Goal: Task Accomplishment & Management: Manage account settings

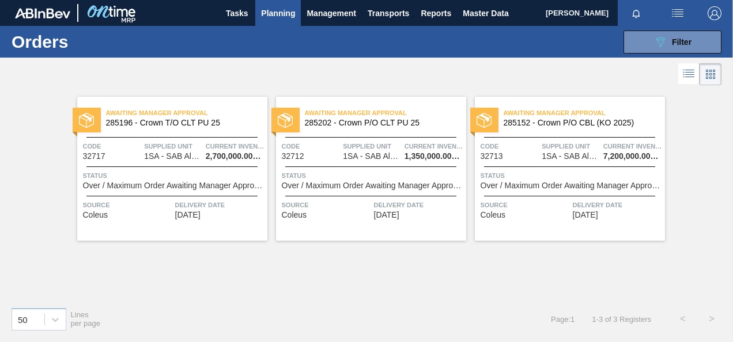
click at [198, 160] on span "1SA - SAB Alrode Brewery" at bounding box center [173, 156] width 58 height 9
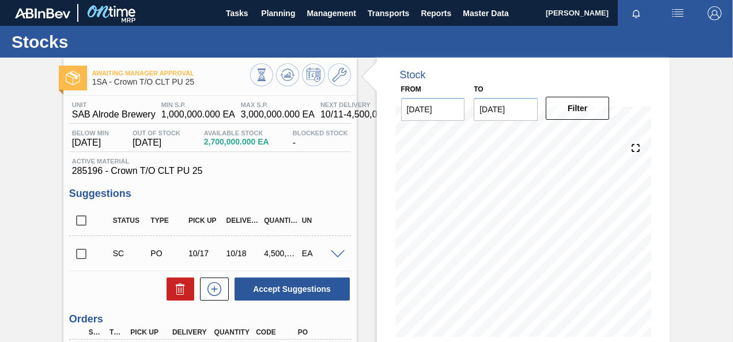
click at [713, 259] on div "Awaiting Manager Approval 1SA - Crown T/O CLT PU 25 Unit SAB Alrode Brewery MIN…" at bounding box center [366, 277] width 733 height 438
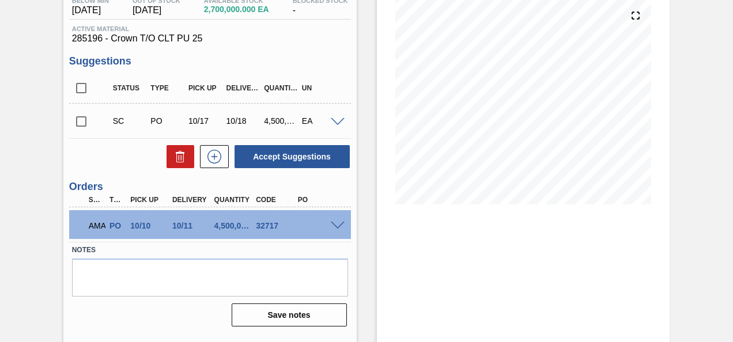
scroll to position [153, 0]
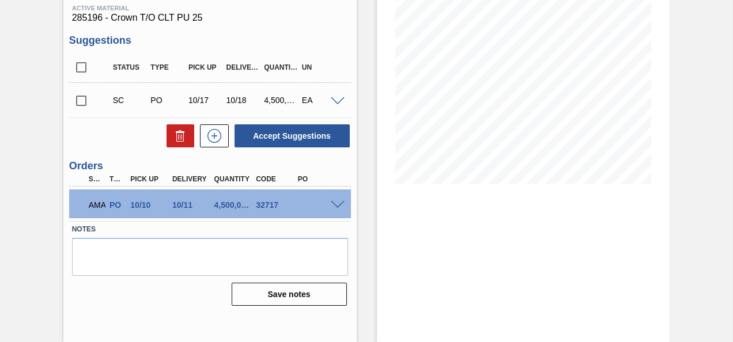
click at [334, 203] on span at bounding box center [338, 205] width 14 height 9
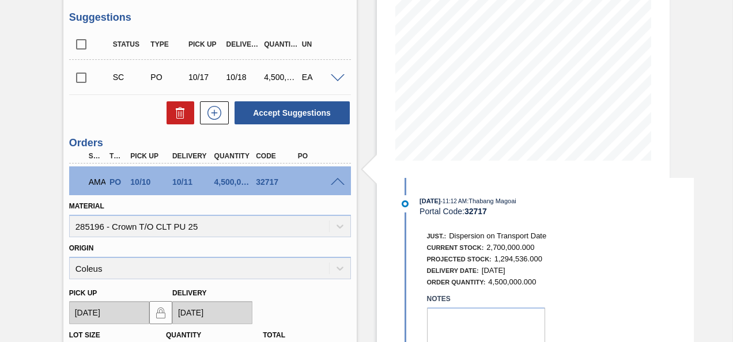
scroll to position [199, 0]
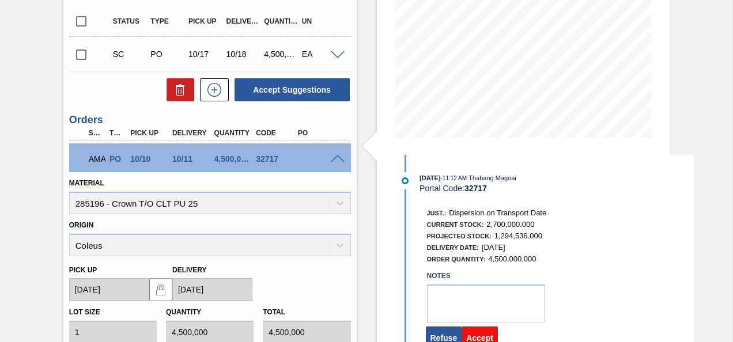
click at [481, 338] on button "Accept" at bounding box center [480, 338] width 36 height 23
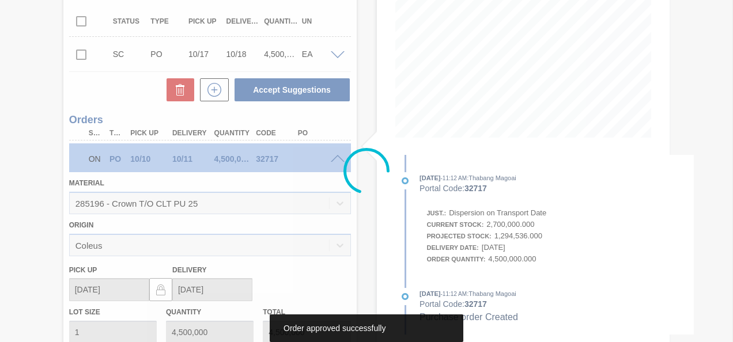
scroll to position [153, 0]
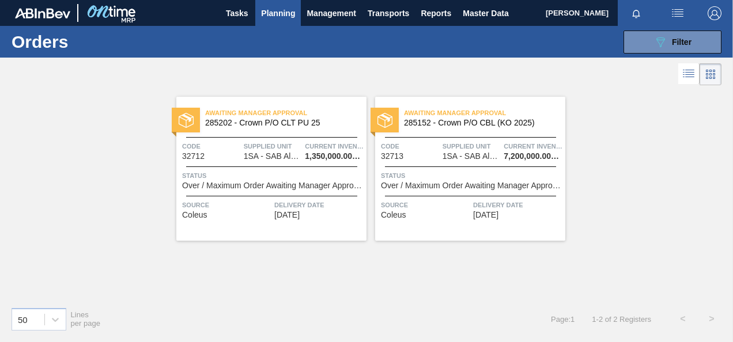
click at [316, 168] on div "Awaiting Manager Approval 285202 - Crown P/O CLT PU 25 Code 32712 Supplied Unit…" at bounding box center [271, 169] width 190 height 144
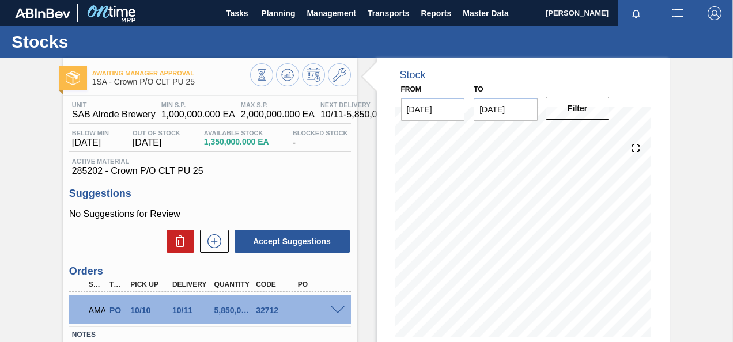
click at [704, 193] on div "Awaiting Manager Approval 1SA - Crown P/O CLT PU 25 Unit SAB Alrode Brewery MIN…" at bounding box center [366, 277] width 733 height 438
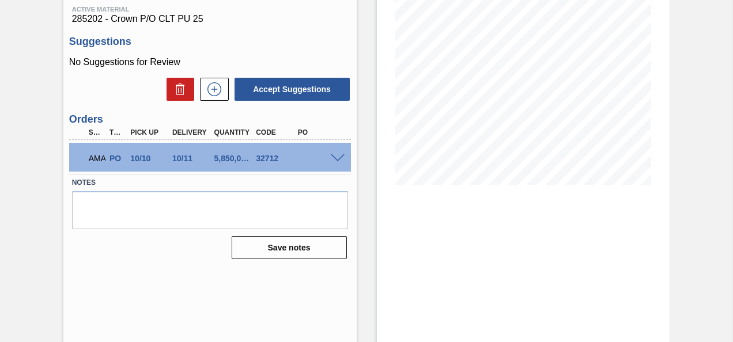
scroll to position [153, 0]
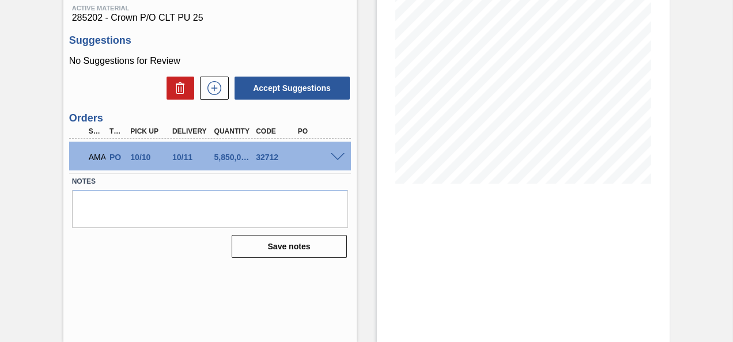
click at [342, 157] on span at bounding box center [338, 157] width 14 height 9
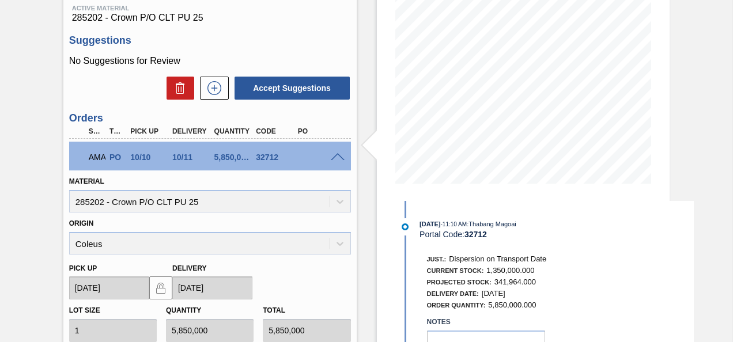
click at [711, 233] on div "Awaiting Manager Approval 1SA - Crown P/O CLT PU 25 Unit SAB Alrode Brewery MIN…" at bounding box center [366, 225] width 733 height 643
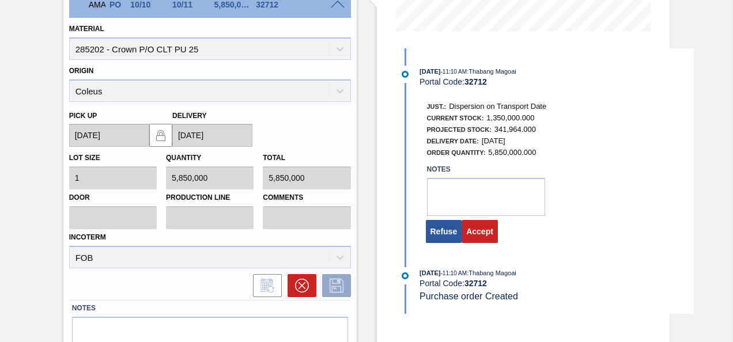
scroll to position [359, 0]
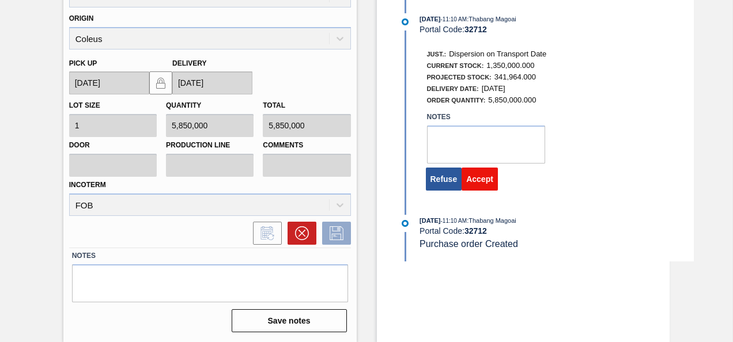
click at [473, 183] on button "Accept" at bounding box center [480, 179] width 36 height 23
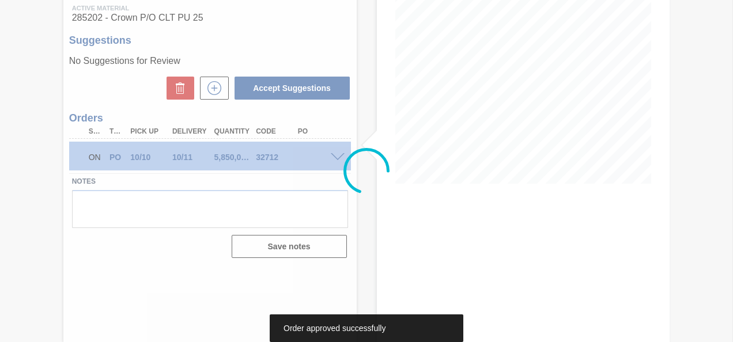
scroll to position [153, 0]
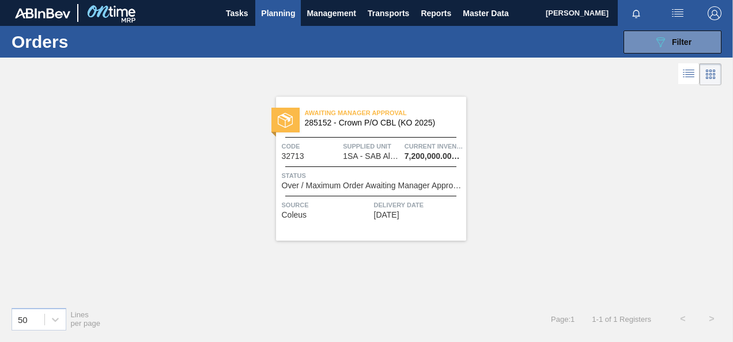
click at [367, 141] on span "Supplied Unit" at bounding box center [372, 147] width 59 height 12
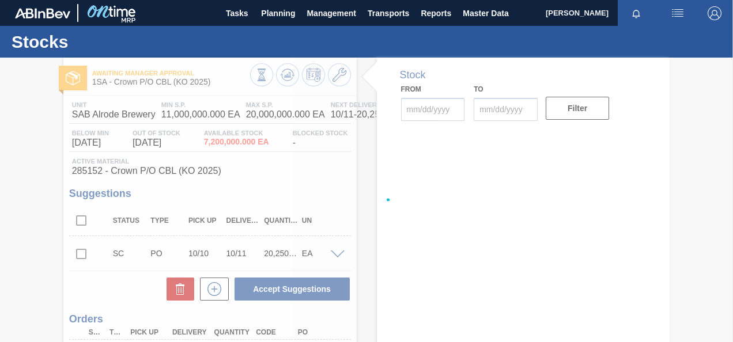
type input "10/09/2025"
type input "10/23/2025"
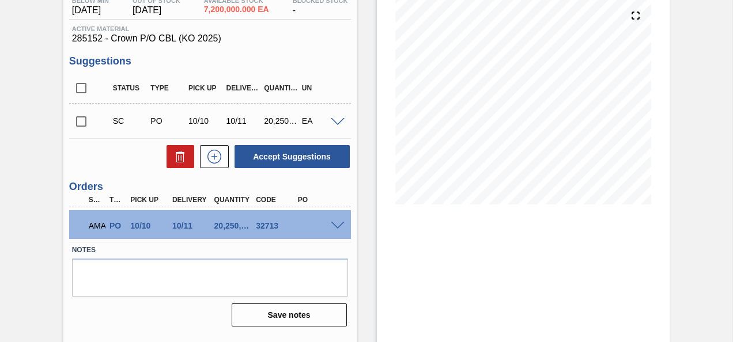
scroll to position [153, 0]
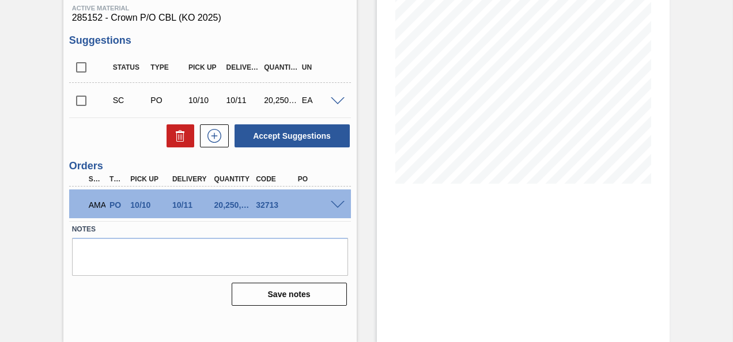
click at [335, 208] on span at bounding box center [338, 205] width 14 height 9
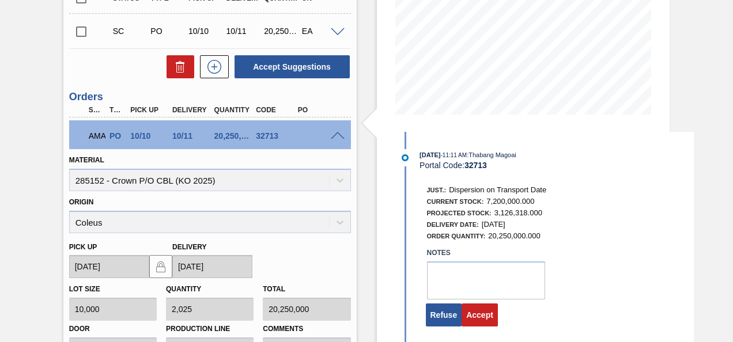
scroll to position [246, 0]
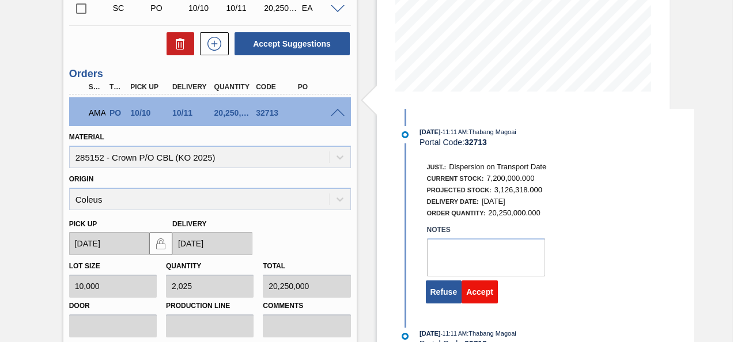
click at [478, 297] on button "Accept" at bounding box center [480, 292] width 36 height 23
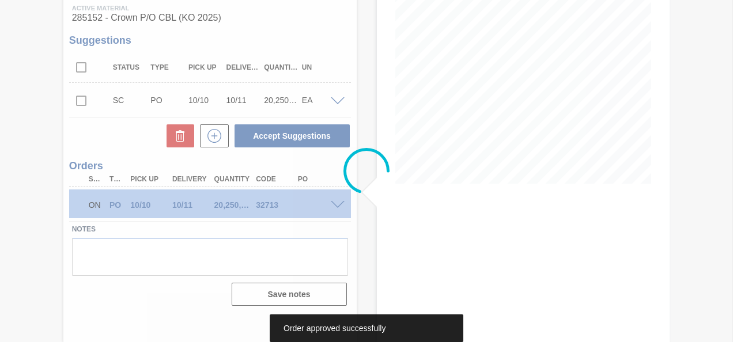
scroll to position [153, 0]
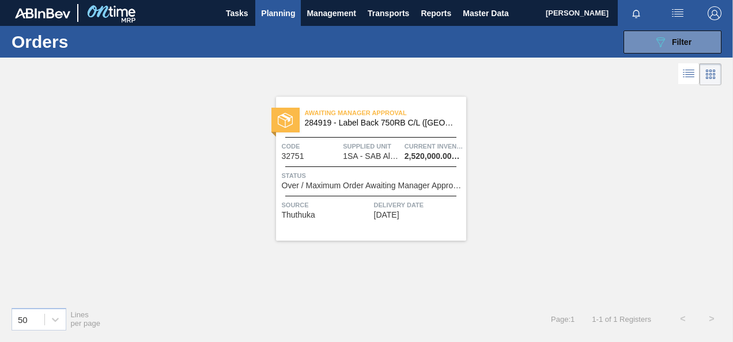
click at [360, 184] on span "Over / Maximum Order Awaiting Manager Approval" at bounding box center [373, 186] width 182 height 9
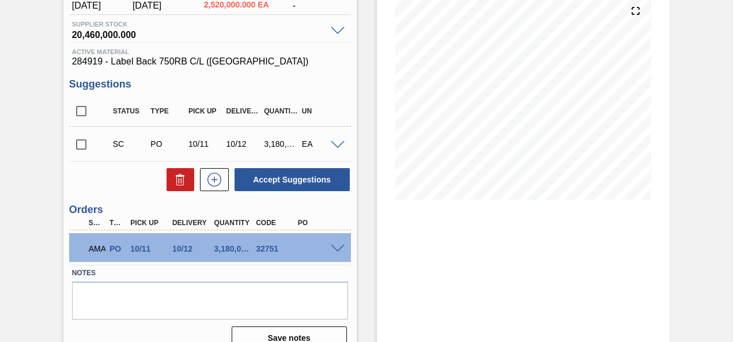
scroll to position [138, 0]
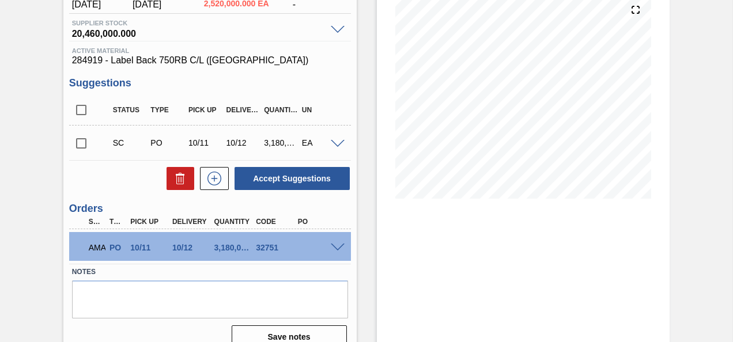
click at [336, 245] on span at bounding box center [338, 248] width 14 height 9
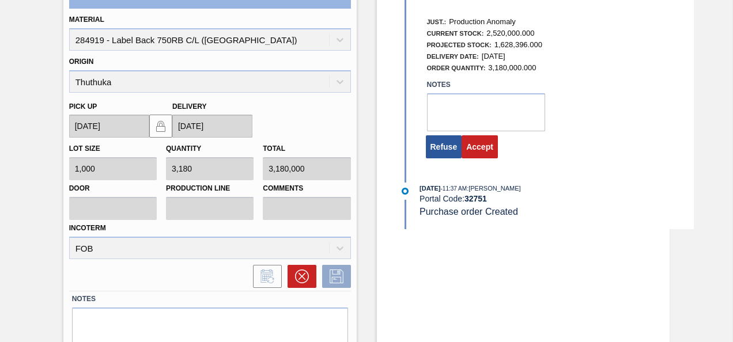
scroll to position [392, 0]
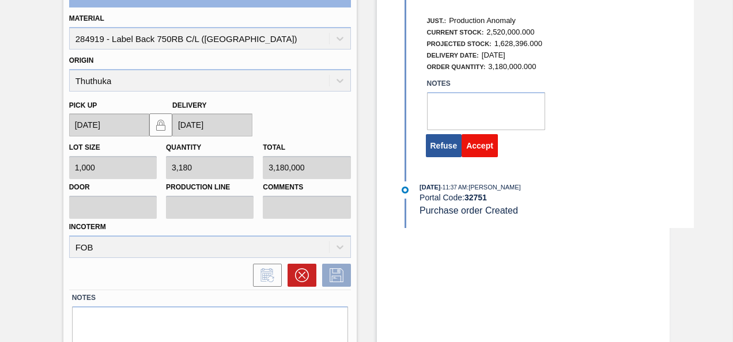
click at [484, 148] on button "Accept" at bounding box center [480, 145] width 36 height 23
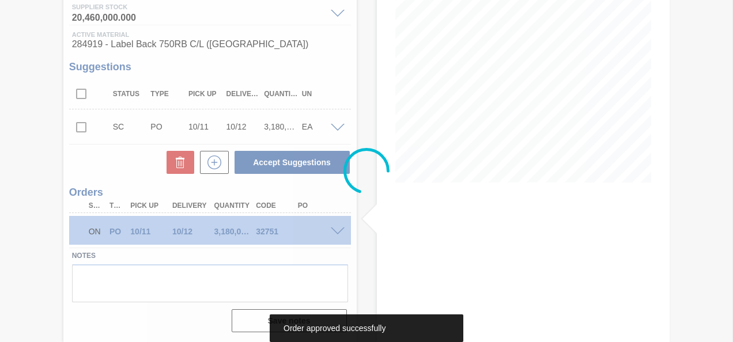
scroll to position [155, 0]
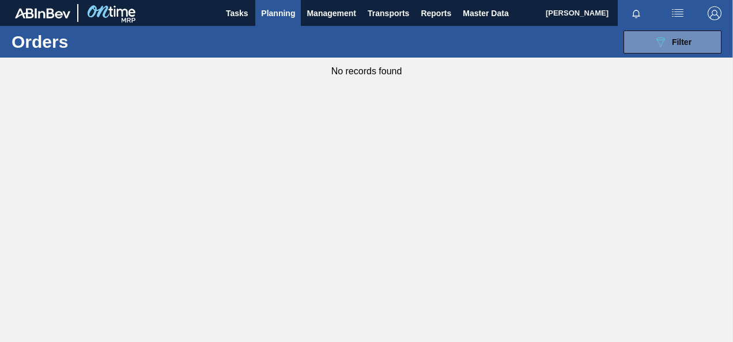
click at [322, 153] on main "Tasks Planning Management Transports Reports Master Data Tshepo Lekgotla Mark a…" at bounding box center [366, 171] width 733 height 342
drag, startPoint x: 444, startPoint y: 203, endPoint x: 428, endPoint y: 162, distance: 44.5
click at [428, 162] on main "Tasks Planning Management Transports Reports Master Data Tshepo Lekgotla Mark a…" at bounding box center [366, 171] width 733 height 342
